Goal: Check status: Check status

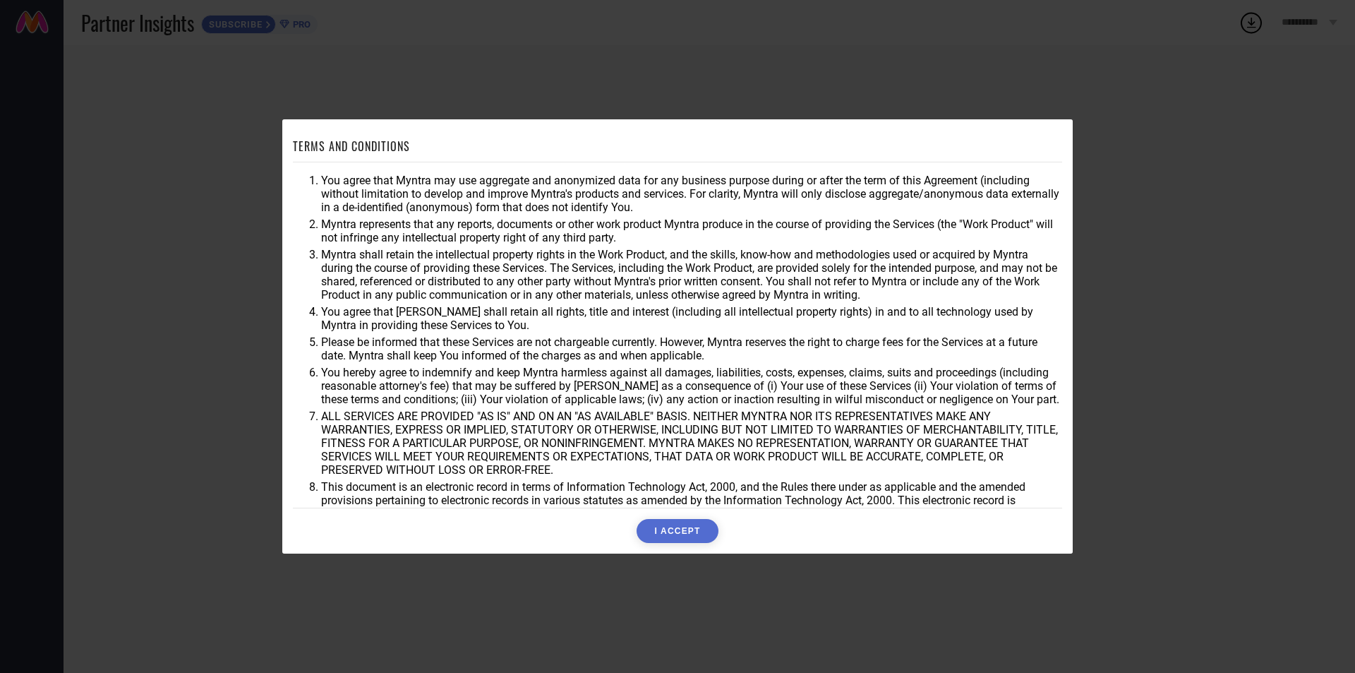
scroll to position [37, 0]
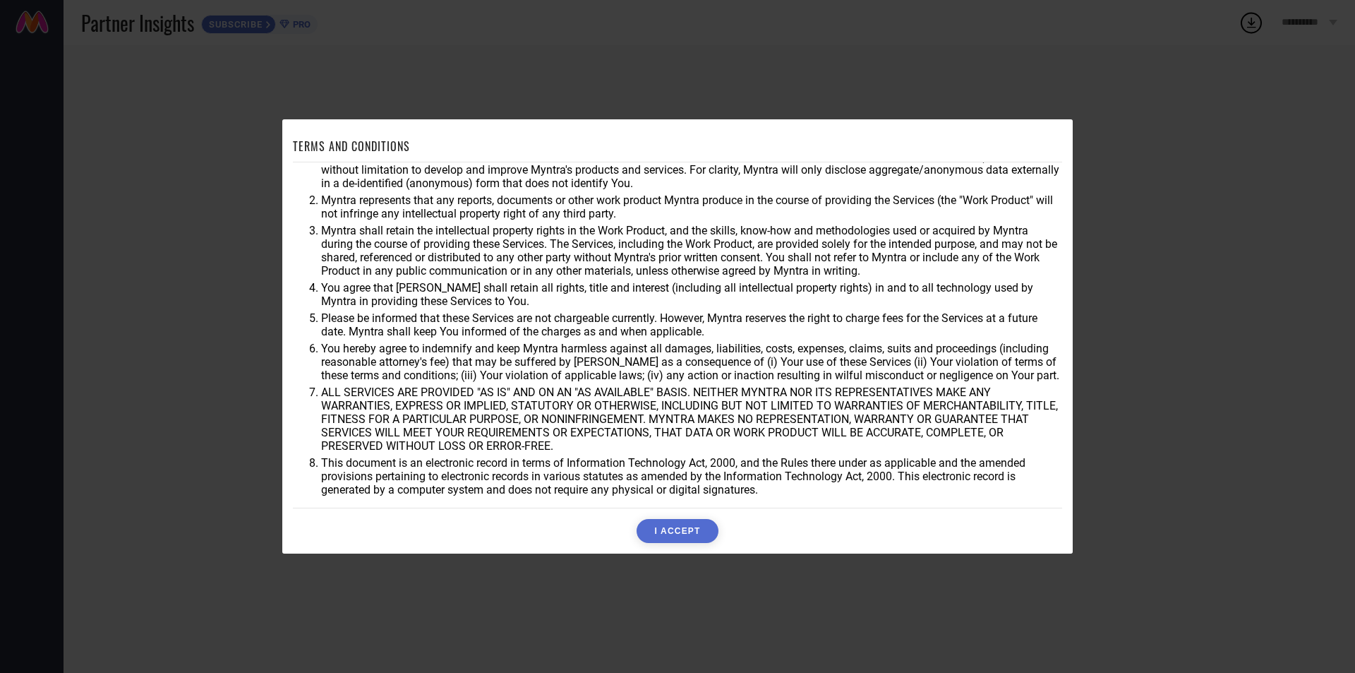
click at [687, 533] on button "I ACCEPT" at bounding box center [677, 531] width 81 height 24
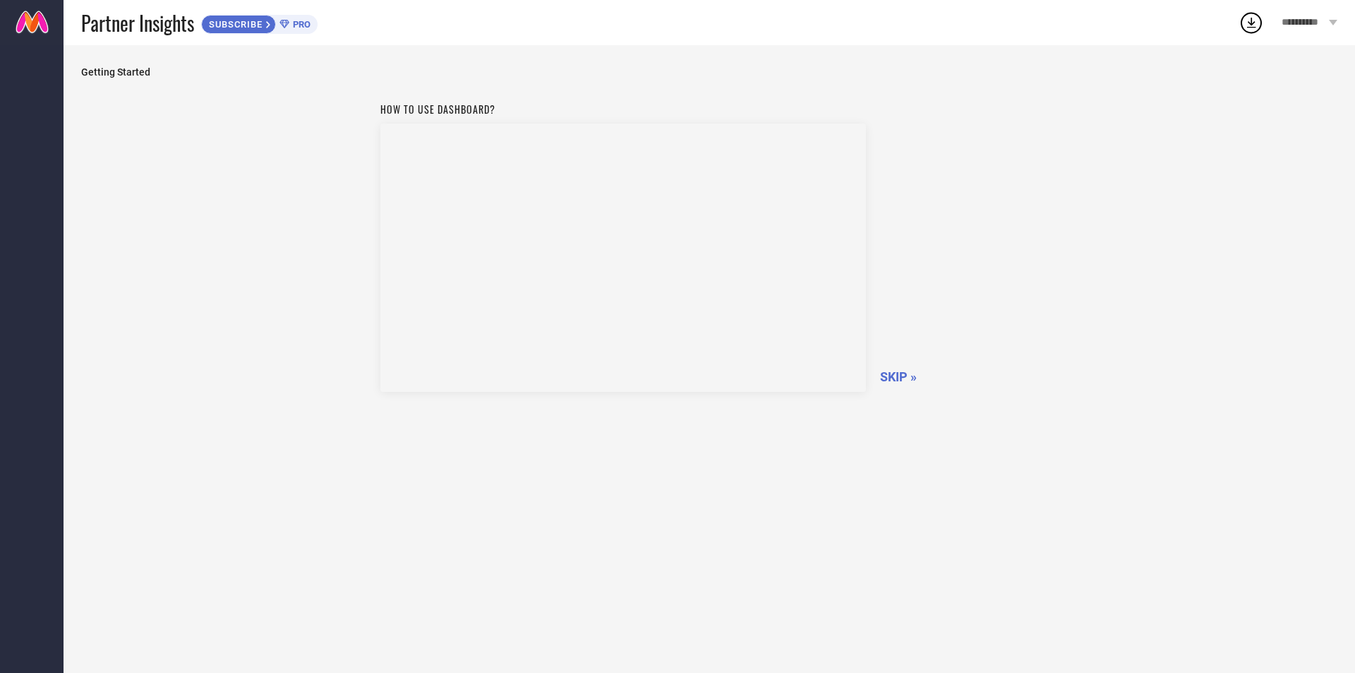
click at [898, 373] on span "SKIP »" at bounding box center [898, 376] width 37 height 15
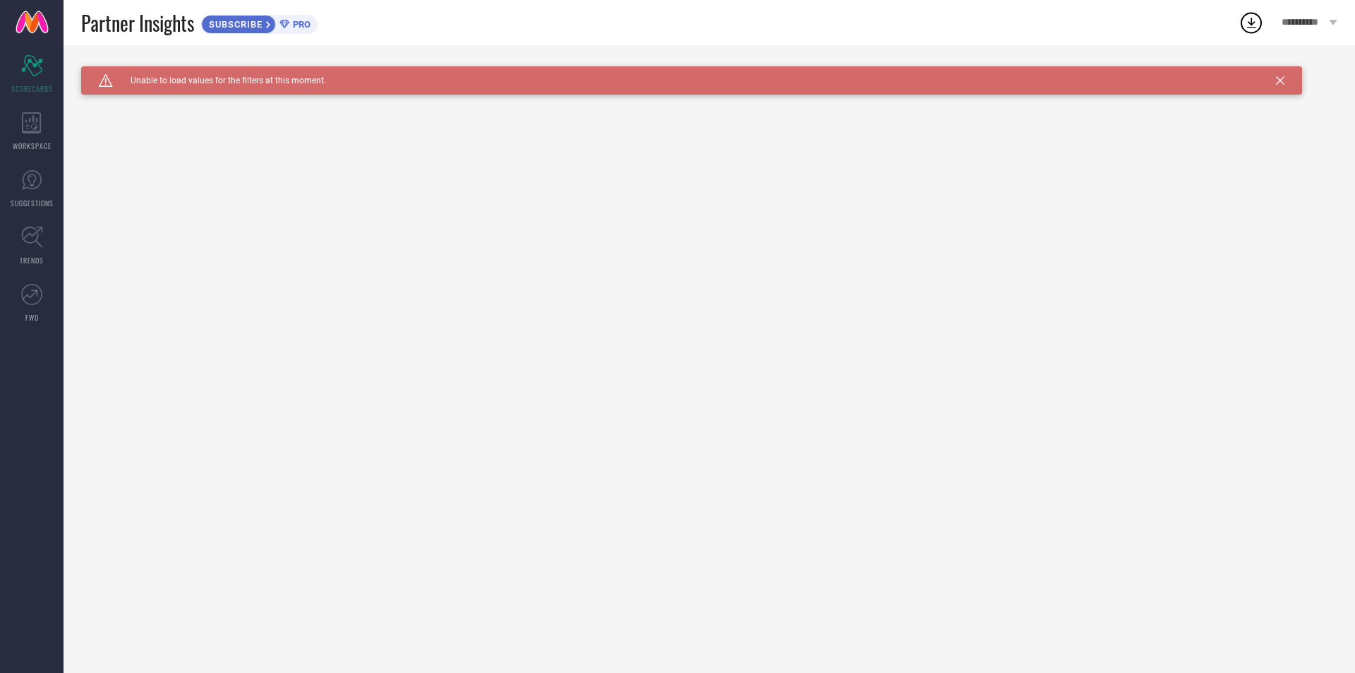
click at [1279, 80] on icon at bounding box center [1280, 80] width 8 height 8
